Goal: Check status: Check status

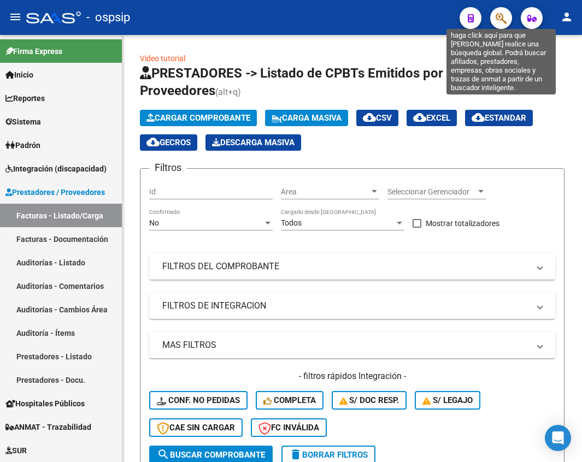
click at [502, 21] on icon "button" at bounding box center [501, 18] width 11 height 13
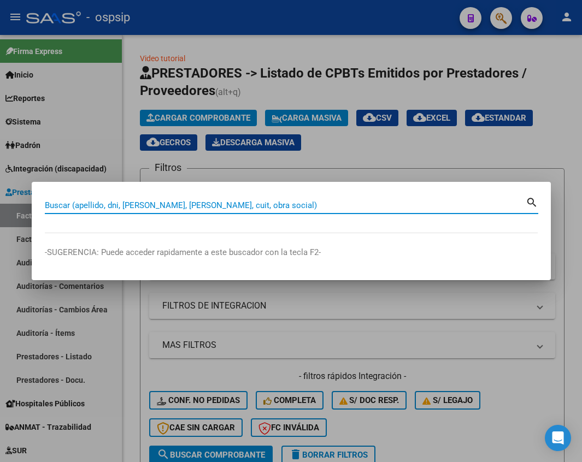
paste input "57658830"
type input "57658830"
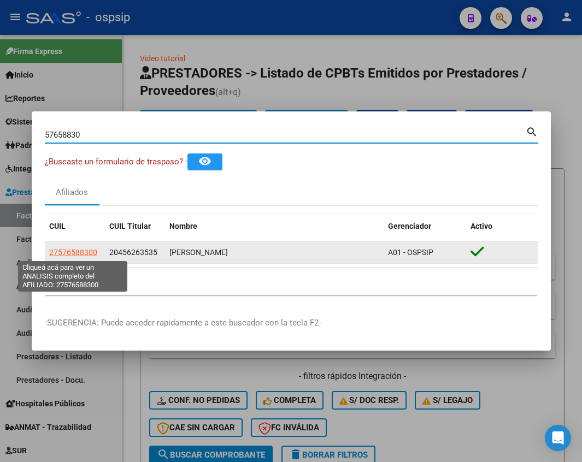
click at [86, 253] on span "27576588300" at bounding box center [73, 252] width 48 height 9
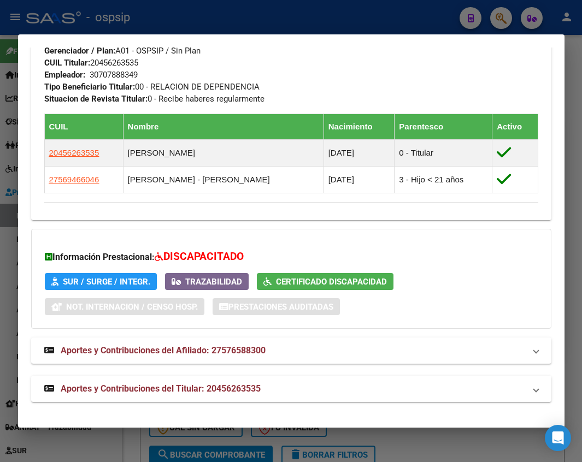
scroll to position [490, 0]
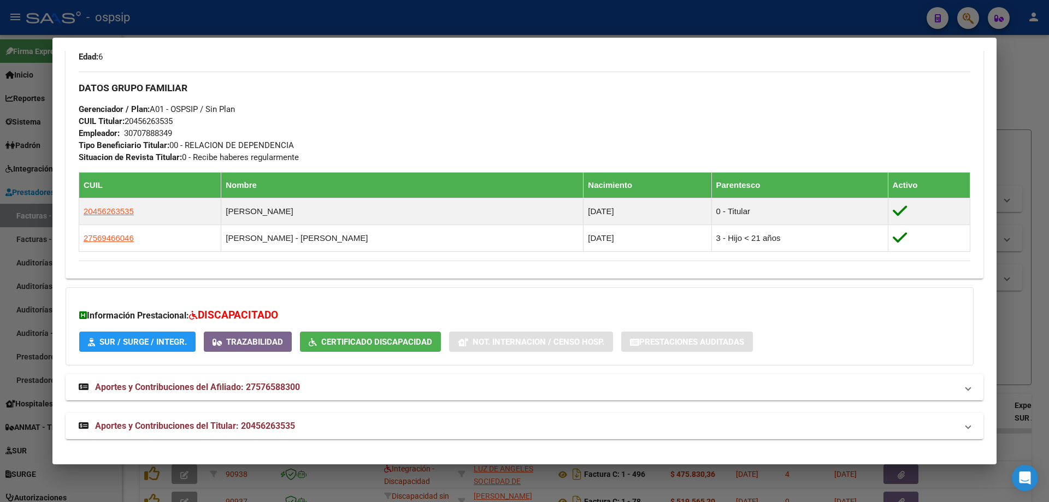
click at [374, 347] on span "Certificado Discapacidad" at bounding box center [376, 342] width 111 height 10
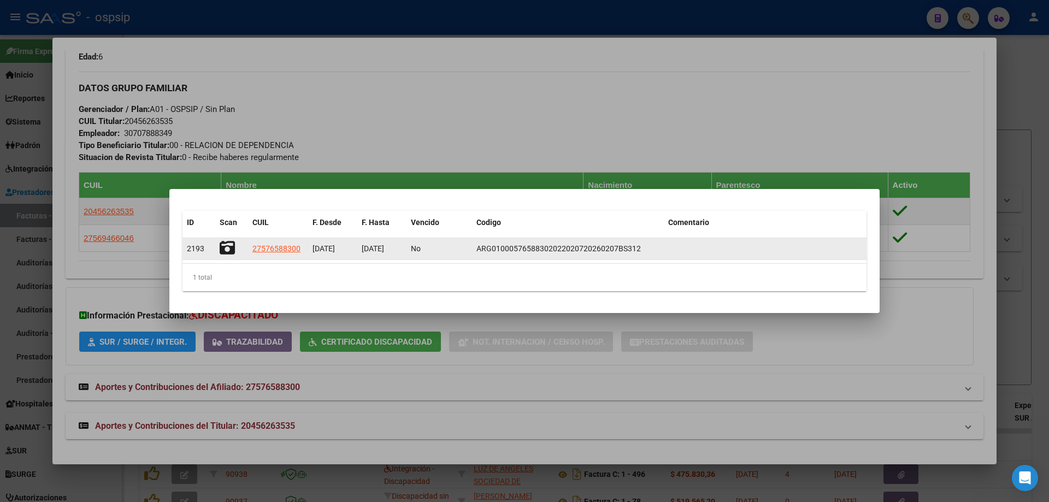
click at [230, 246] on icon at bounding box center [227, 247] width 15 height 15
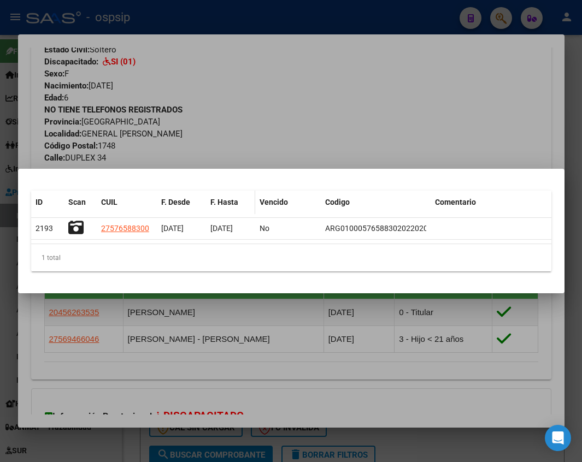
scroll to position [534, 0]
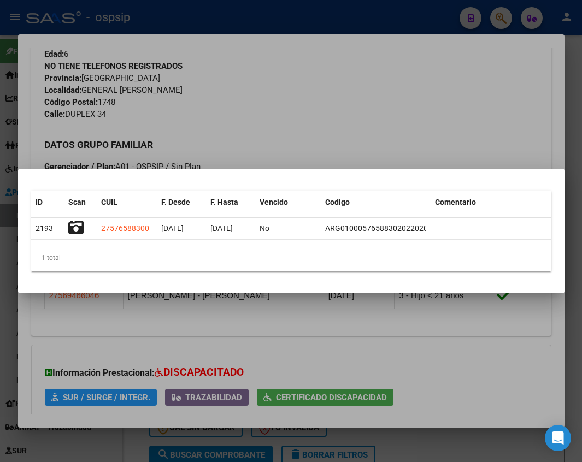
click at [309, 133] on div at bounding box center [291, 231] width 582 height 462
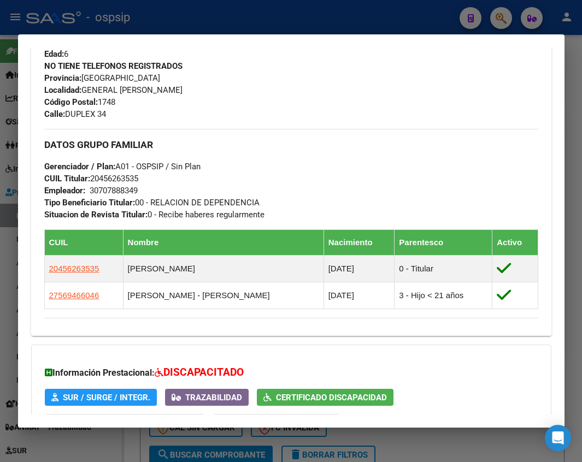
drag, startPoint x: 450, startPoint y: 445, endPoint x: 149, endPoint y: 410, distance: 303.2
click at [450, 445] on div at bounding box center [291, 231] width 582 height 462
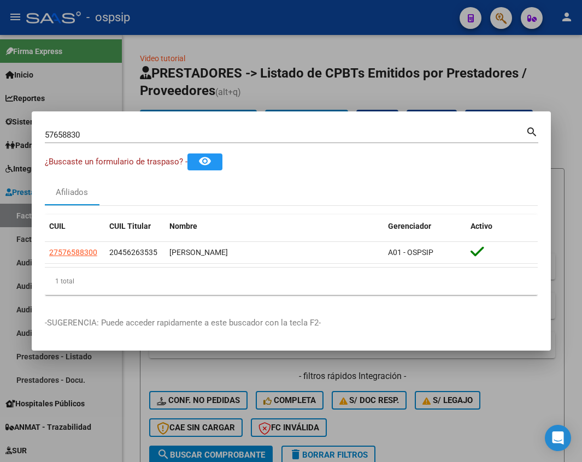
drag, startPoint x: 466, startPoint y: 442, endPoint x: 251, endPoint y: 406, distance: 218.4
click at [466, 442] on div at bounding box center [291, 231] width 582 height 462
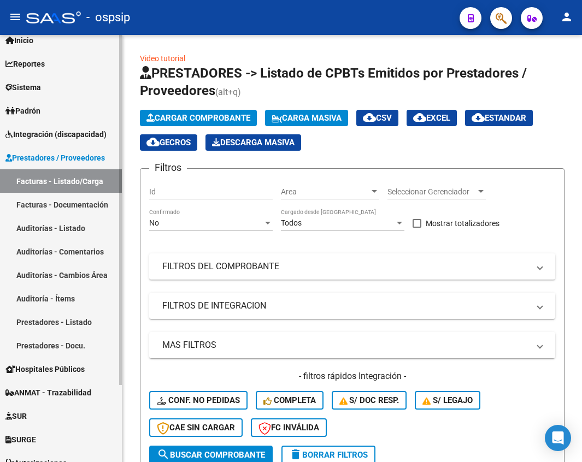
scroll to position [94, 0]
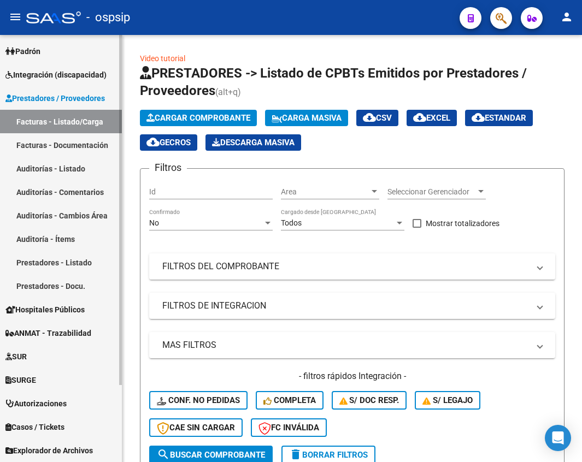
click at [45, 72] on span "Integración (discapacidad)" at bounding box center [55, 75] width 101 height 12
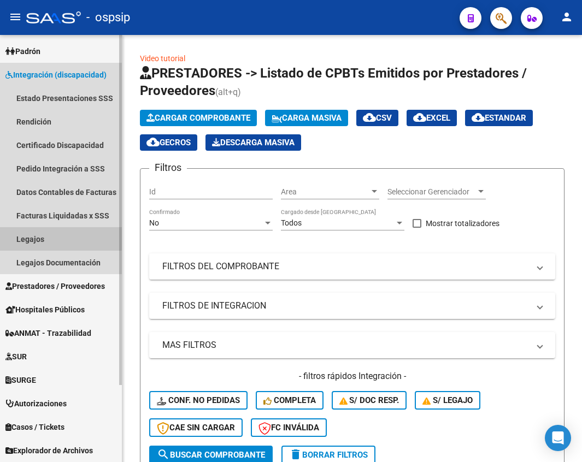
click at [33, 236] on link "Legajos" at bounding box center [61, 239] width 122 height 24
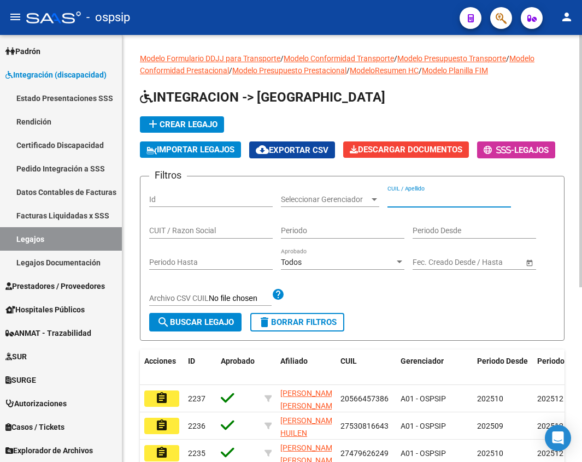
paste input "20478355433"
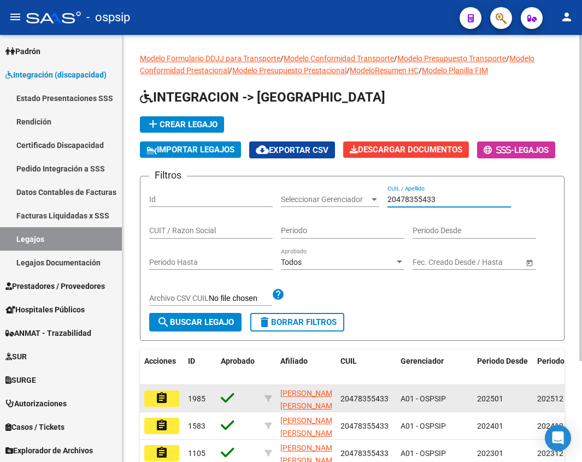
type input "20478355433"
click at [162, 405] on mat-icon "assignment" at bounding box center [161, 398] width 13 height 13
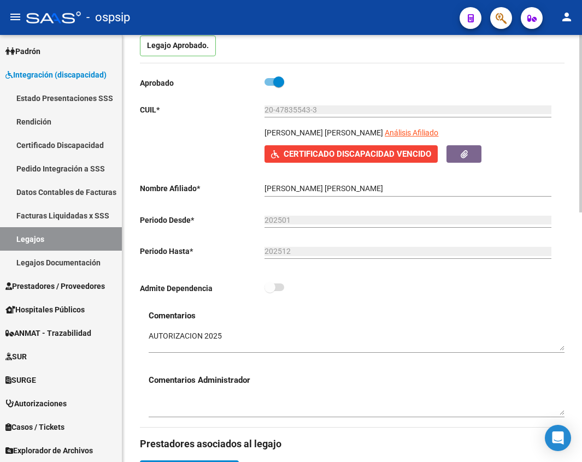
scroll to position [109, 0]
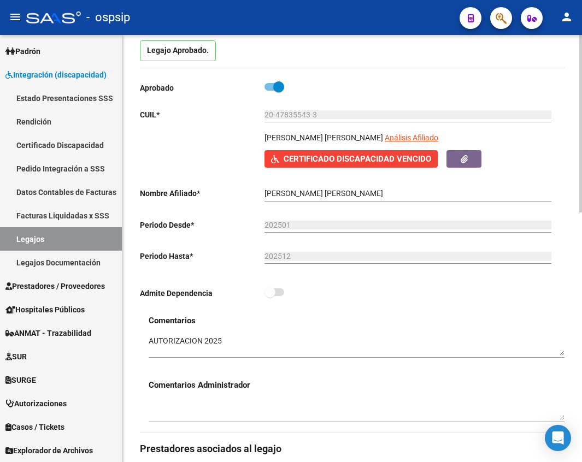
click at [368, 161] on span "Certificado Discapacidad Vencido" at bounding box center [358, 160] width 148 height 10
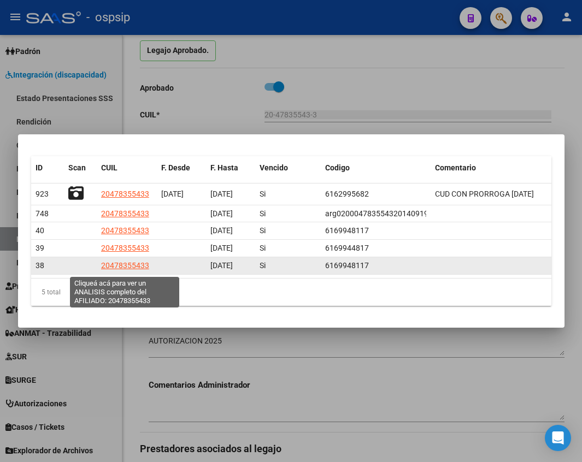
click at [115, 270] on span "20478355433" at bounding box center [125, 265] width 48 height 9
type textarea "20478355433"
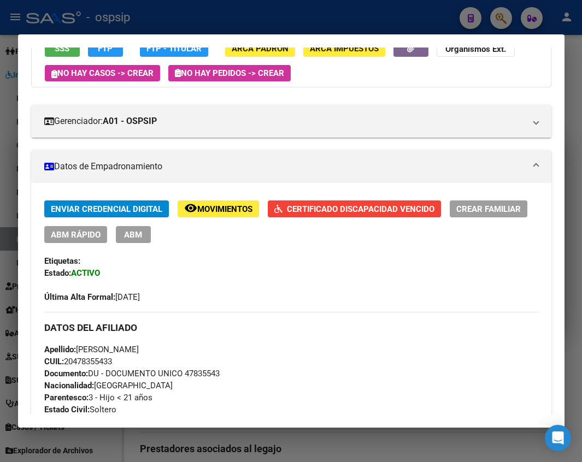
click at [315, 216] on button "Certificado Discapacidad Vencido" at bounding box center [354, 209] width 173 height 17
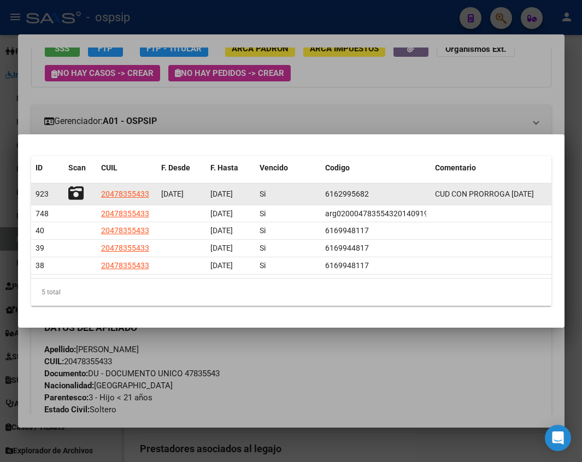
click at [75, 190] on icon at bounding box center [75, 193] width 15 height 15
